Goal: Navigation & Orientation: Understand site structure

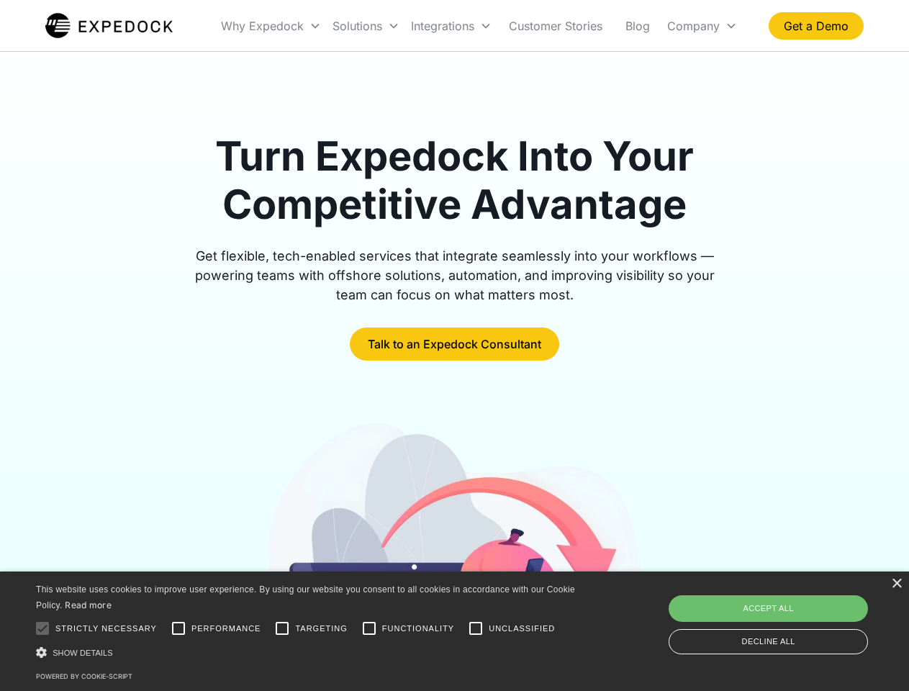
click at [479, 26] on div "Integrations" at bounding box center [451, 25] width 92 height 49
click at [271, 26] on div "Why Expedock" at bounding box center [262, 26] width 83 height 14
click at [366, 26] on div "Solutions" at bounding box center [357, 26] width 50 height 14
click at [451, 26] on div "Integrations" at bounding box center [442, 26] width 63 height 14
click at [702, 26] on div "Company" at bounding box center [693, 26] width 53 height 14
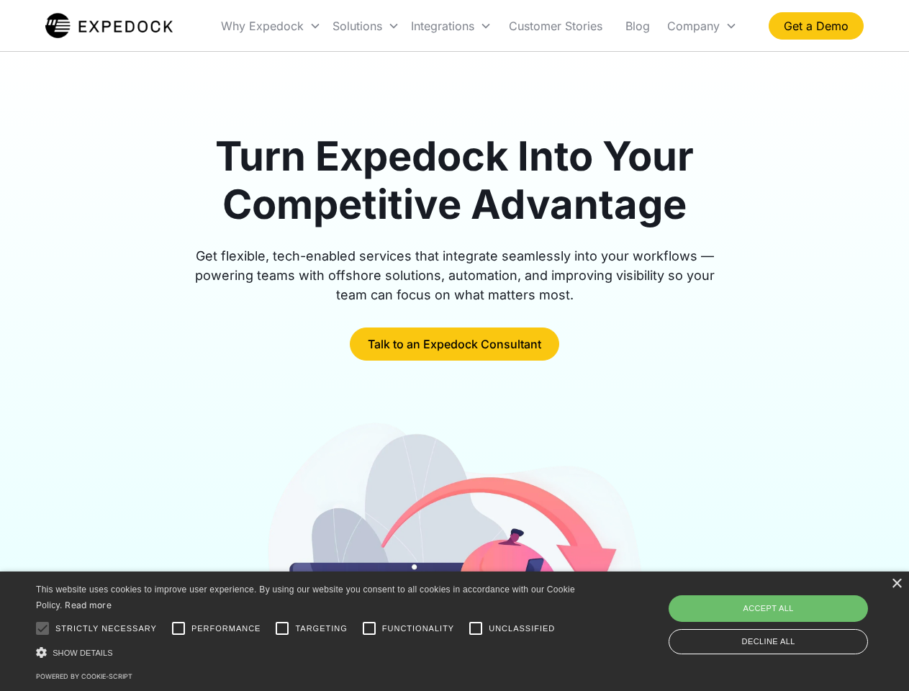
click at [42, 628] on div at bounding box center [42, 628] width 29 height 29
click at [178, 628] on input "Performance" at bounding box center [178, 628] width 29 height 29
checkbox input "true"
click at [282, 628] on input "Targeting" at bounding box center [282, 628] width 29 height 29
checkbox input "true"
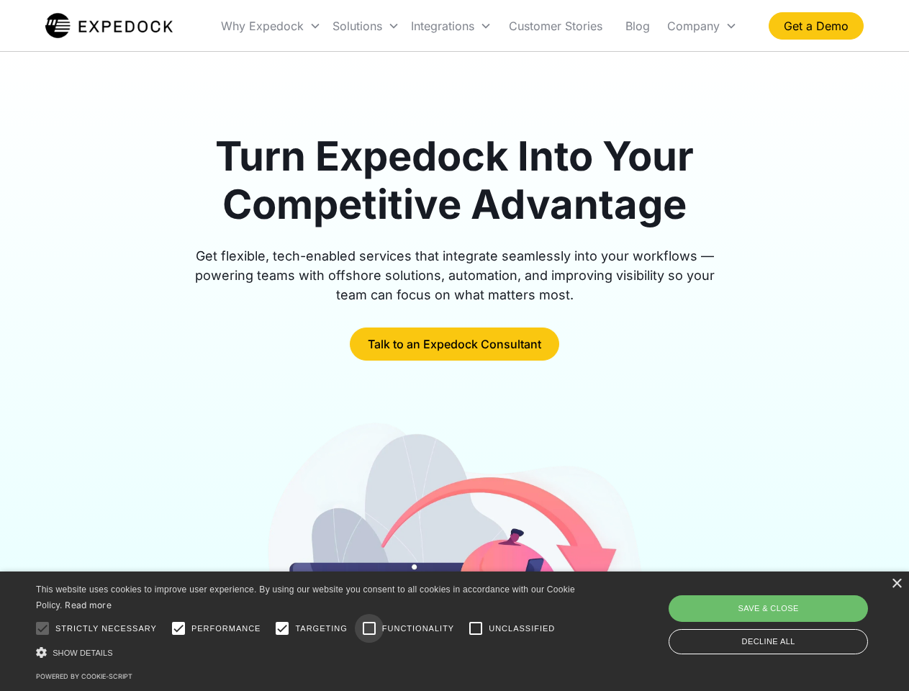
click at [369, 628] on input "Functionality" at bounding box center [369, 628] width 29 height 29
checkbox input "true"
click at [476, 628] on input "Unclassified" at bounding box center [475, 628] width 29 height 29
checkbox input "true"
